Goal: Transaction & Acquisition: Purchase product/service

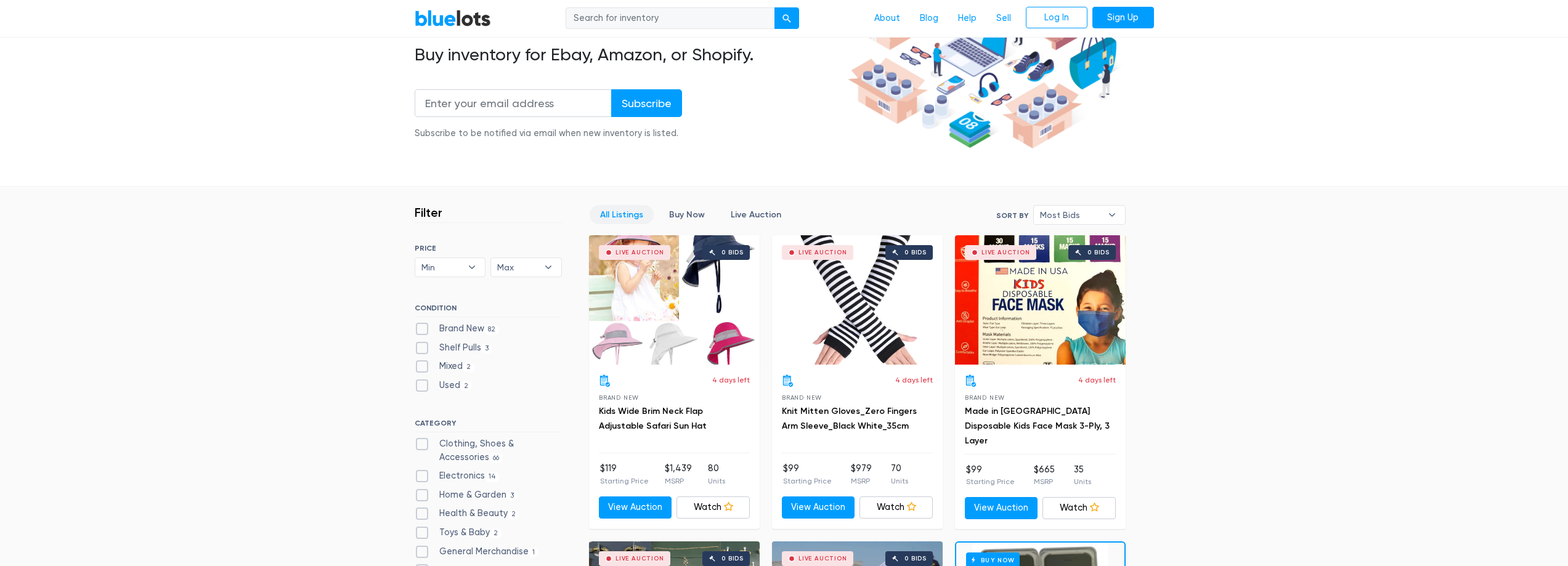
scroll to position [185, 0]
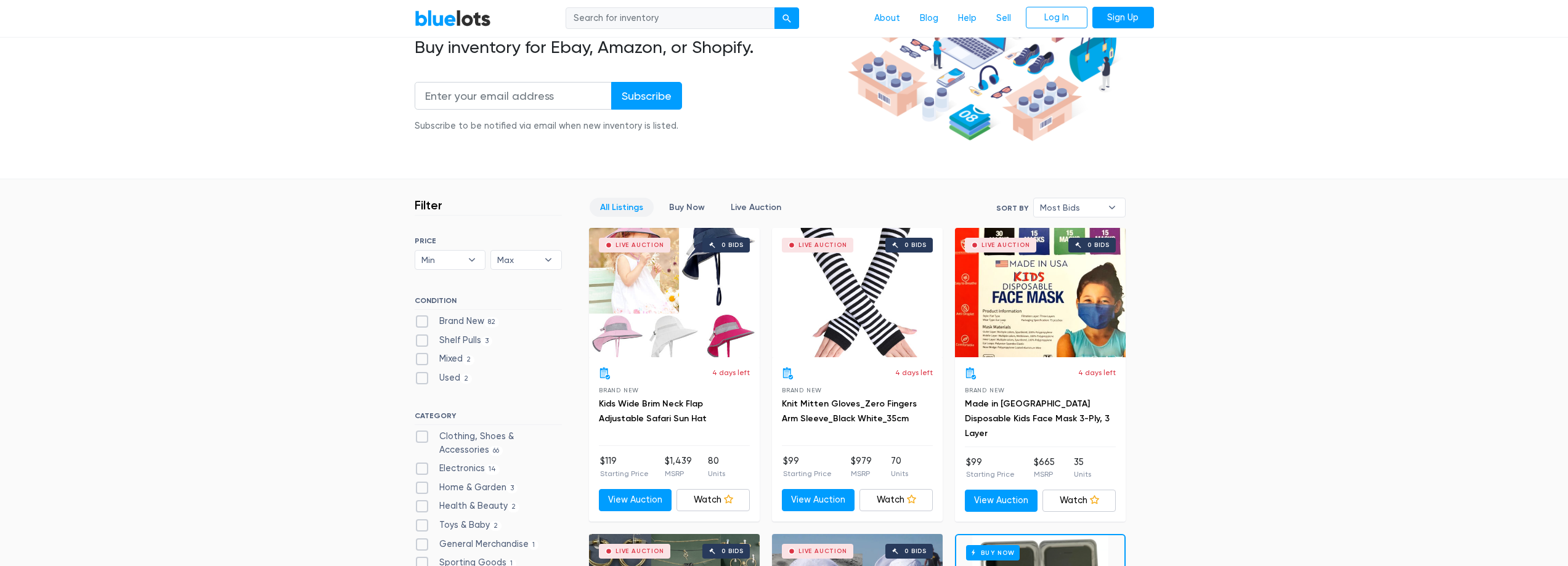
click at [421, 323] on label "Brand New 82" at bounding box center [457, 321] width 85 height 14
click at [421, 323] on New"] "Brand New 82" at bounding box center [418, 319] width 8 height 8
checkbox New"] "true"
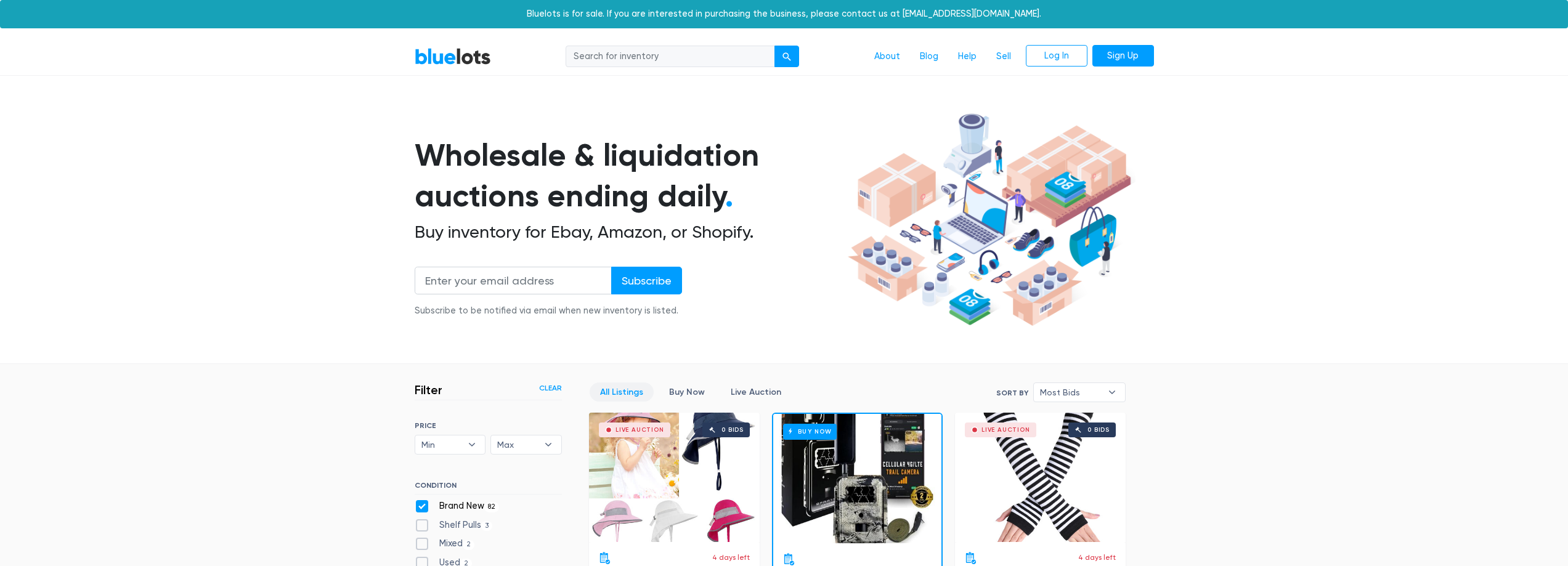
scroll to position [332, 0]
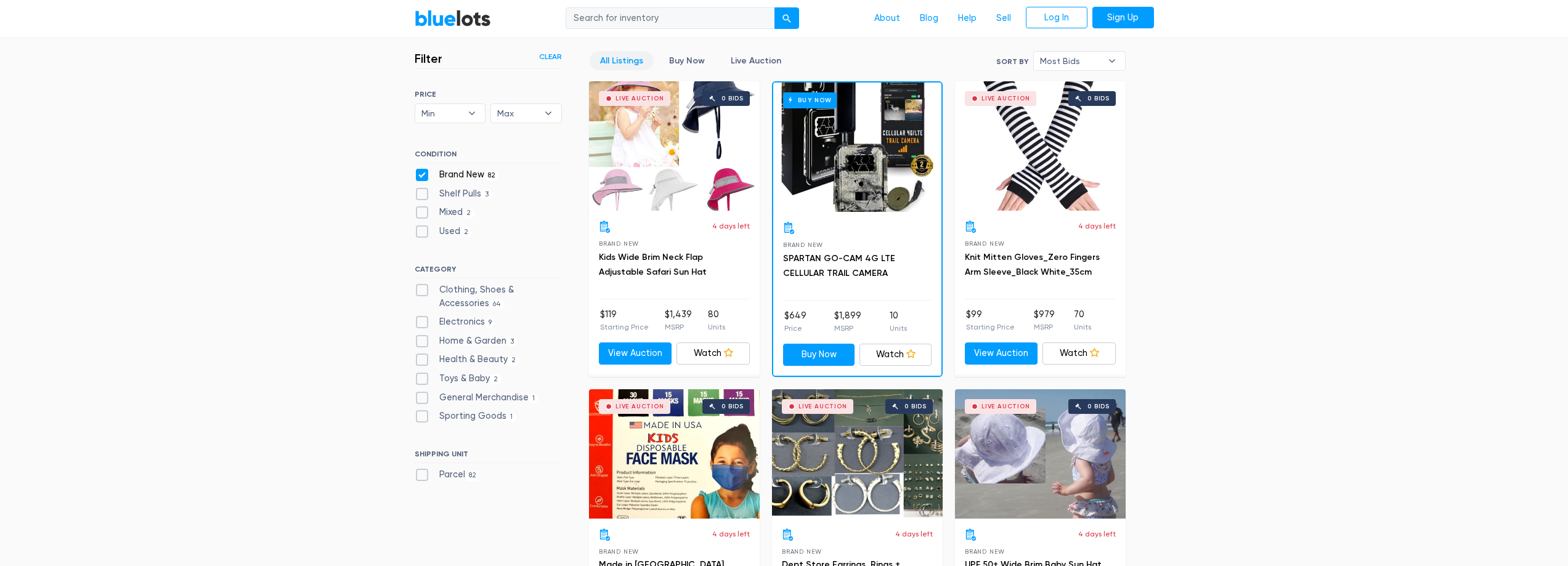
click at [422, 400] on label "General Merchandise 1" at bounding box center [477, 398] width 124 height 14
click at [422, 399] on Merchandise"] "General Merchandise 1" at bounding box center [418, 395] width 8 height 8
checkbox Merchandise"] "true"
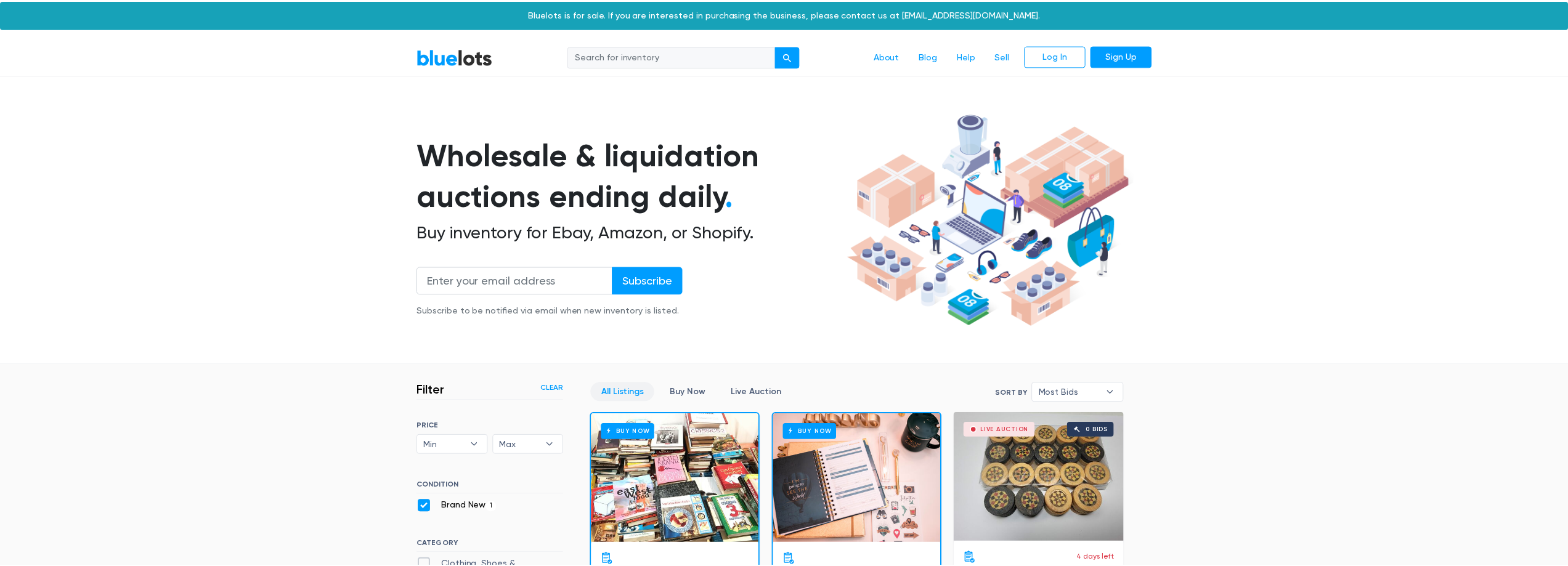
scroll to position [332, 0]
